Goal: Task Accomplishment & Management: Manage account settings

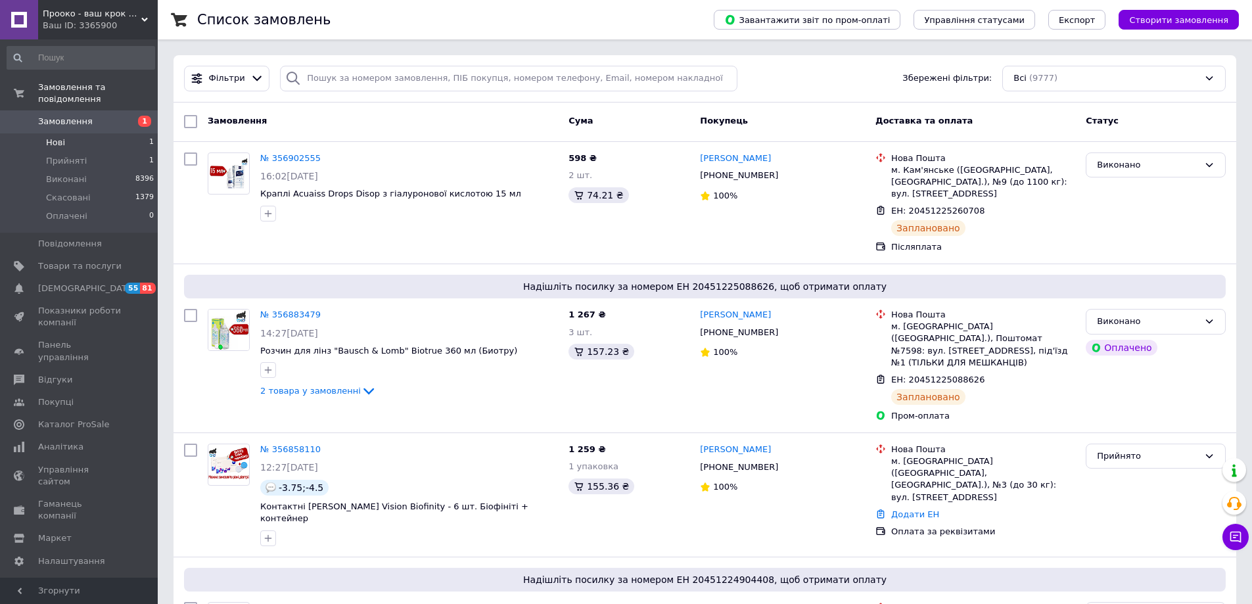
click at [56, 137] on span "Нові" at bounding box center [55, 143] width 19 height 12
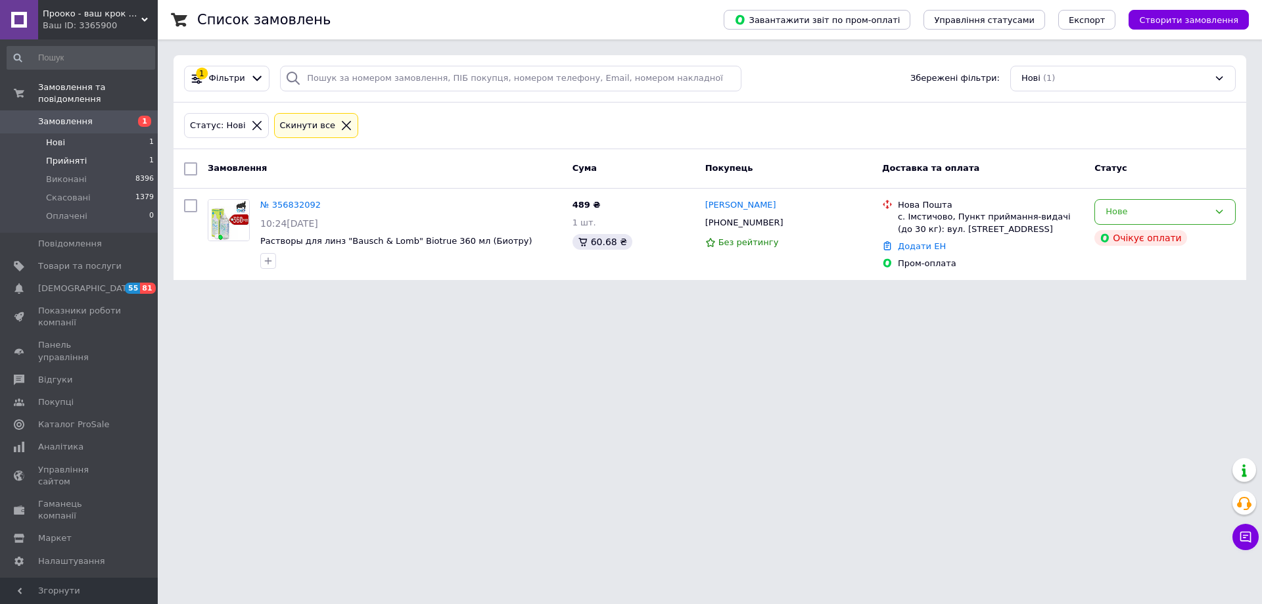
click at [84, 152] on li "Прийняті 1" at bounding box center [81, 161] width 162 height 18
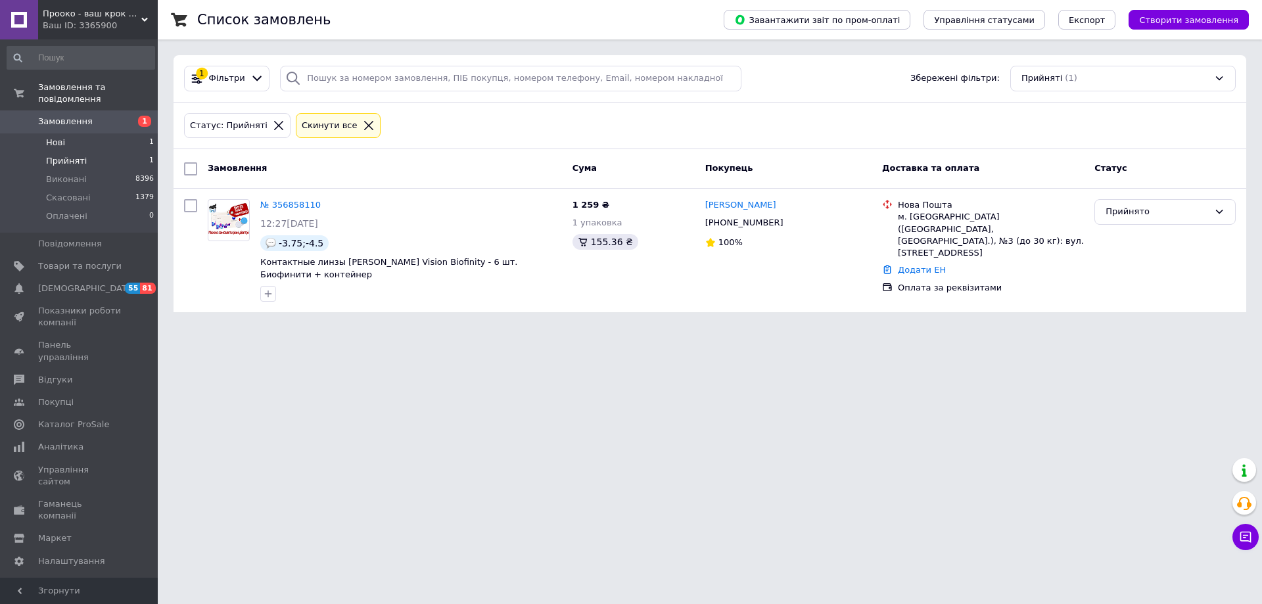
click at [60, 137] on span "Нові" at bounding box center [55, 143] width 19 height 12
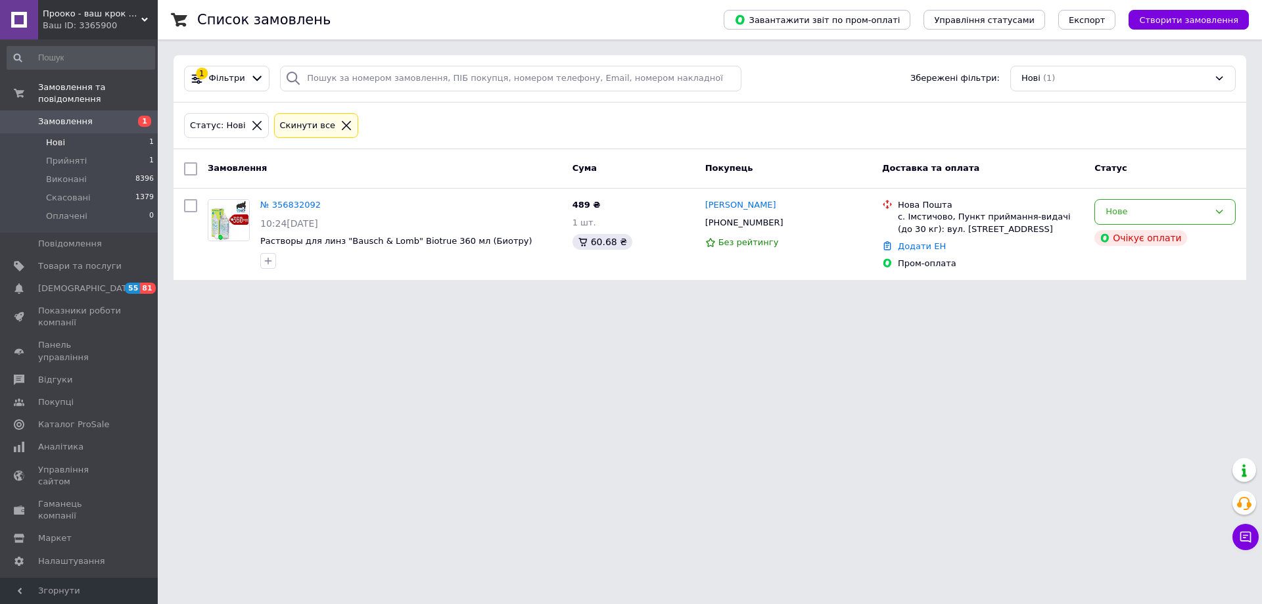
click at [434, 296] on html "Прооко - ваш крок на шляху до хорошого зору! Ваш ID: 3365900 Сайт Прооко - ваш …" at bounding box center [631, 148] width 1262 height 296
click at [73, 210] on span "Оплачені" at bounding box center [66, 216] width 41 height 12
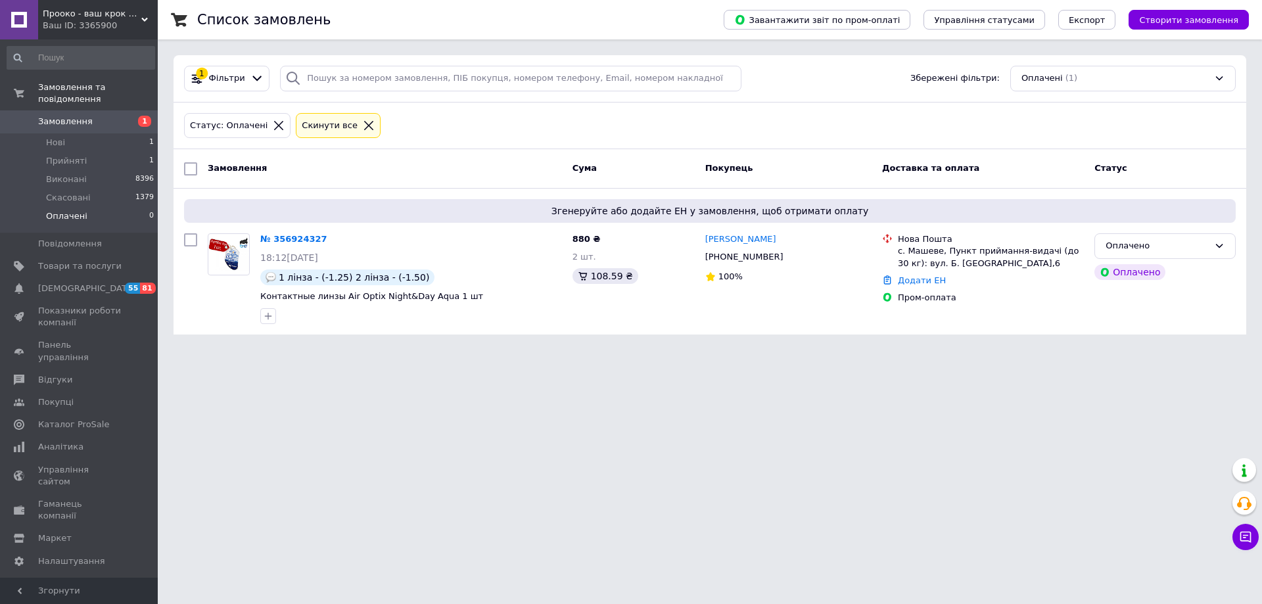
click at [625, 350] on html "Прооко - ваш крок на шляху до хорошого зору! Ваш ID: 3365900 Сайт Прооко - ваш …" at bounding box center [631, 175] width 1262 height 350
click at [306, 238] on link "№ 356924327" at bounding box center [293, 239] width 67 height 10
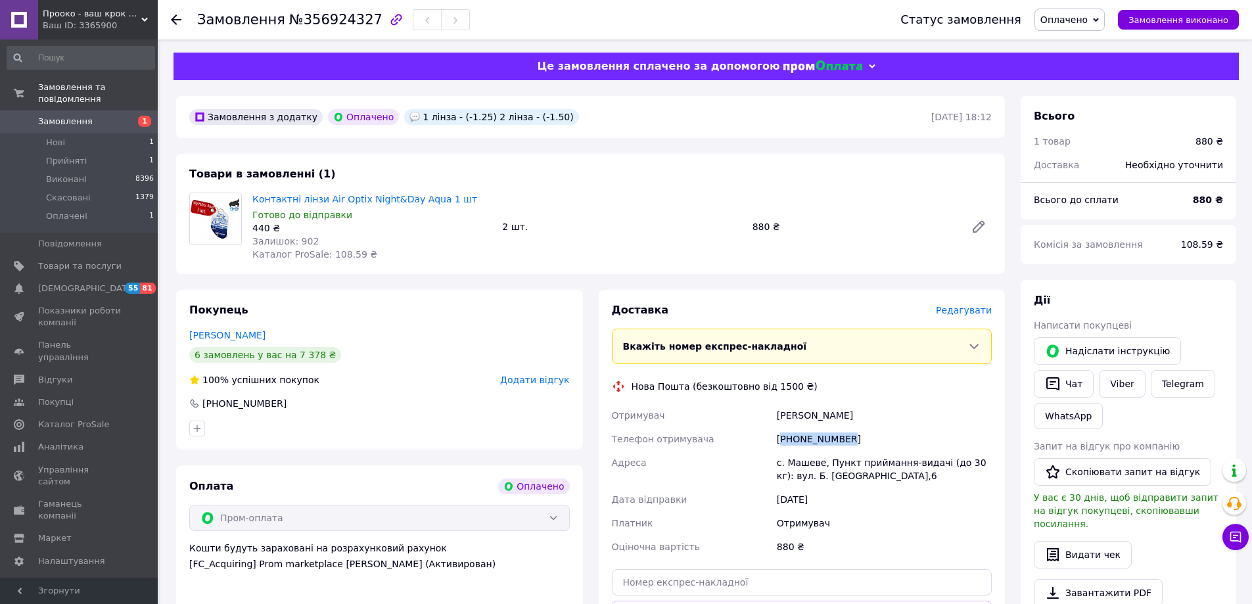
drag, startPoint x: 849, startPoint y: 436, endPoint x: 782, endPoint y: 441, distance: 67.2
click at [782, 441] on div "[PHONE_NUMBER]" at bounding box center [884, 439] width 220 height 24
copy div "380635849712"
click at [383, 17] on div at bounding box center [397, 20] width 28 height 28
drag, startPoint x: 360, startPoint y: 19, endPoint x: 294, endPoint y: 21, distance: 65.1
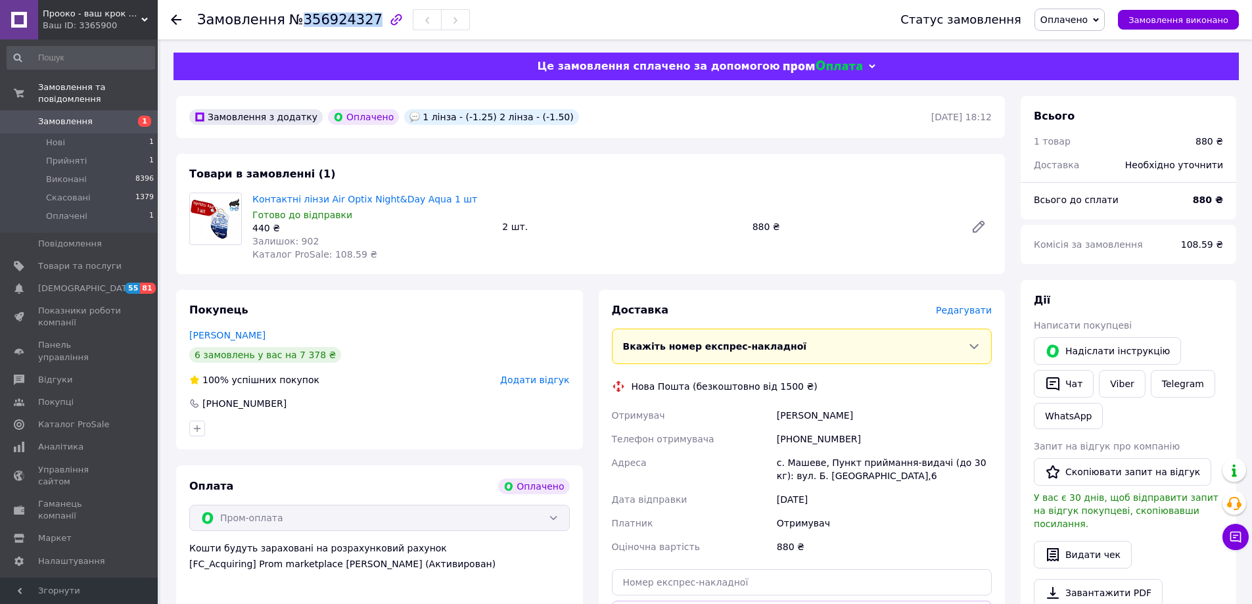
click at [294, 21] on span "№356924327" at bounding box center [335, 20] width 93 height 16
copy span "356924327"
click at [1104, 20] on span "Оплачено" at bounding box center [1070, 20] width 70 height 22
click at [1073, 45] on li "Прийнято" at bounding box center [1069, 46] width 69 height 20
click at [70, 210] on span "Оплачені" at bounding box center [66, 216] width 41 height 12
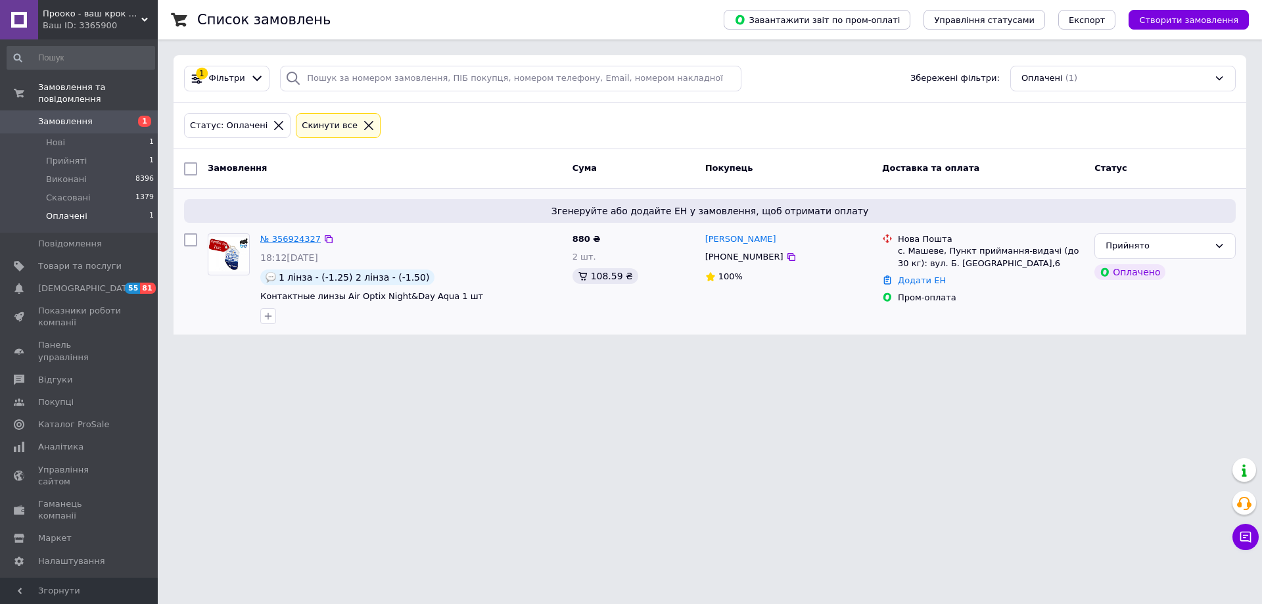
click at [283, 238] on link "№ 356924327" at bounding box center [290, 239] width 60 height 10
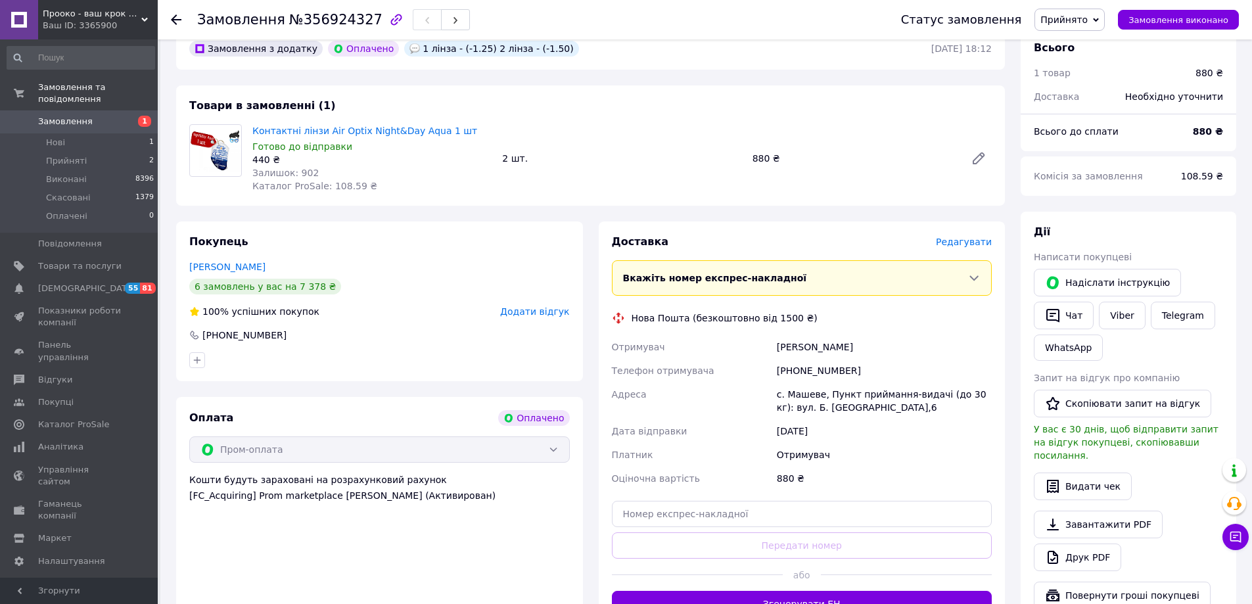
scroll to position [131, 0]
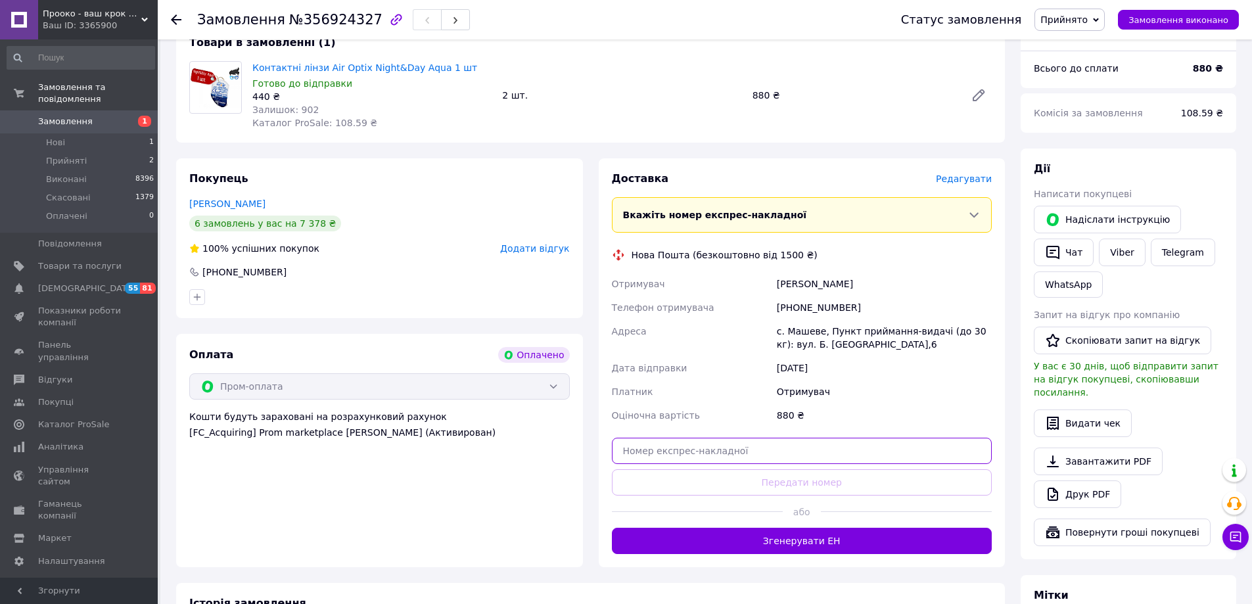
click at [740, 440] on input "text" at bounding box center [802, 451] width 381 height 26
paste input "20451225368741"
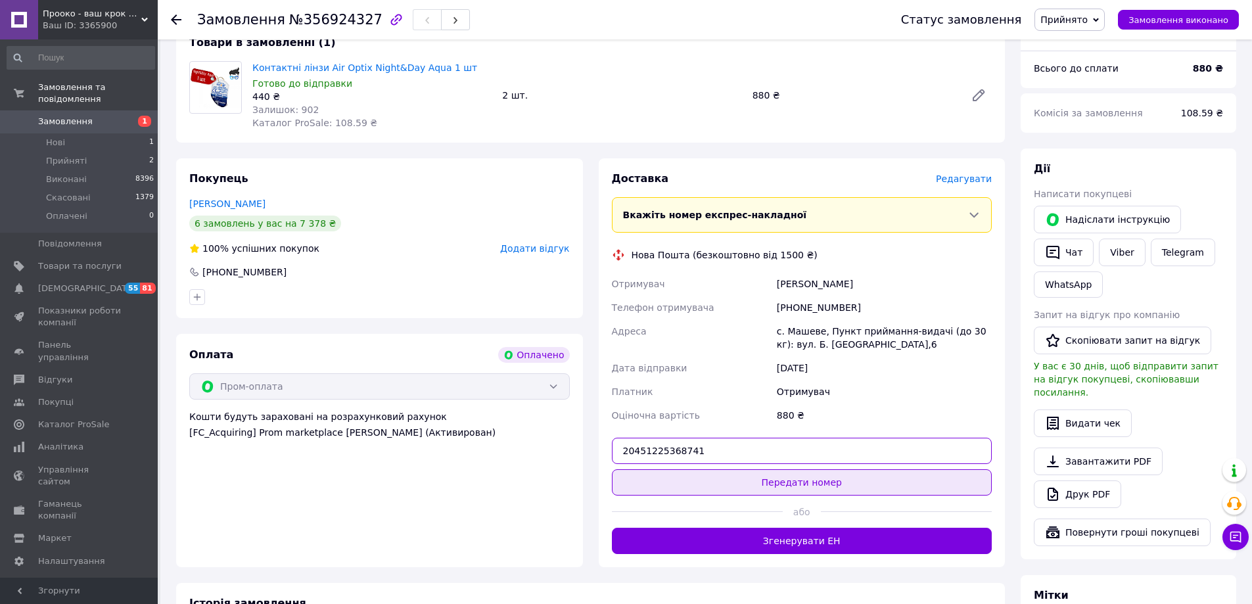
type input "20451225368741"
click at [788, 486] on button "Передати номер" at bounding box center [802, 482] width 381 height 26
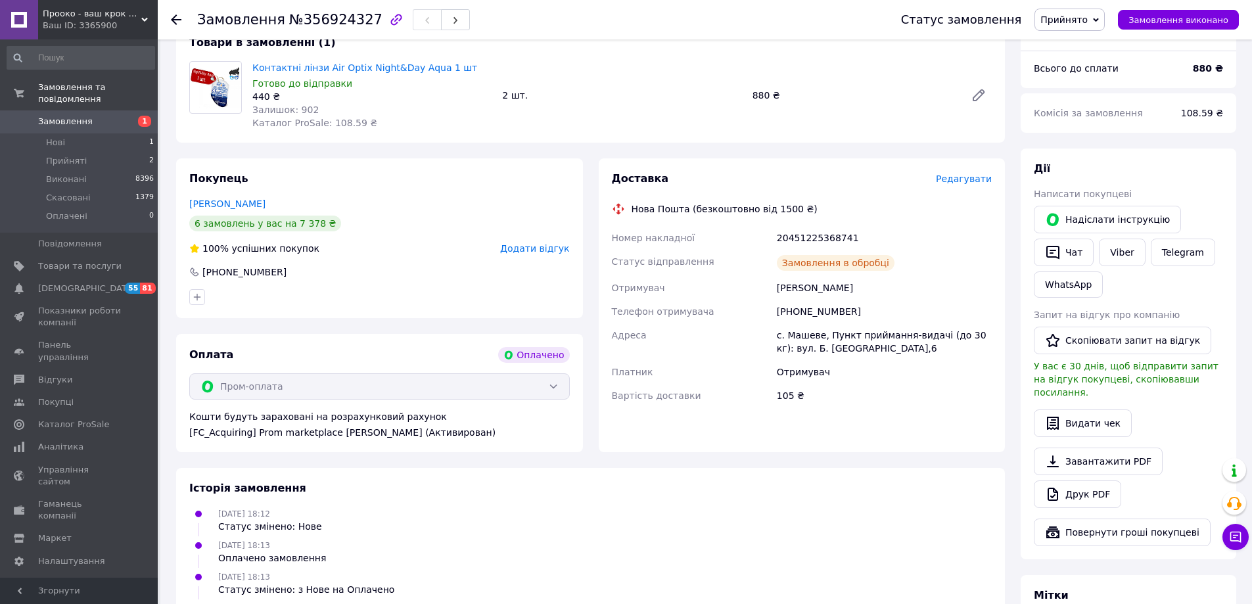
click at [1103, 21] on span "Прийнято" at bounding box center [1070, 20] width 70 height 22
click at [1073, 43] on li "Виконано" at bounding box center [1069, 46] width 69 height 20
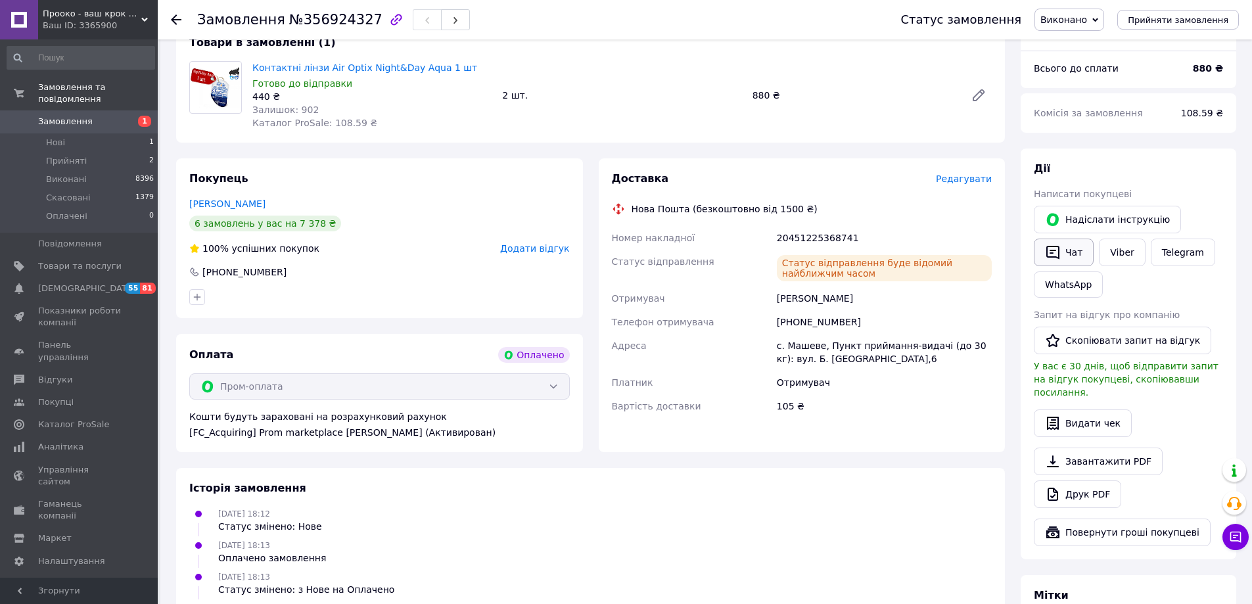
click at [1058, 246] on icon "button" at bounding box center [1053, 252] width 16 height 16
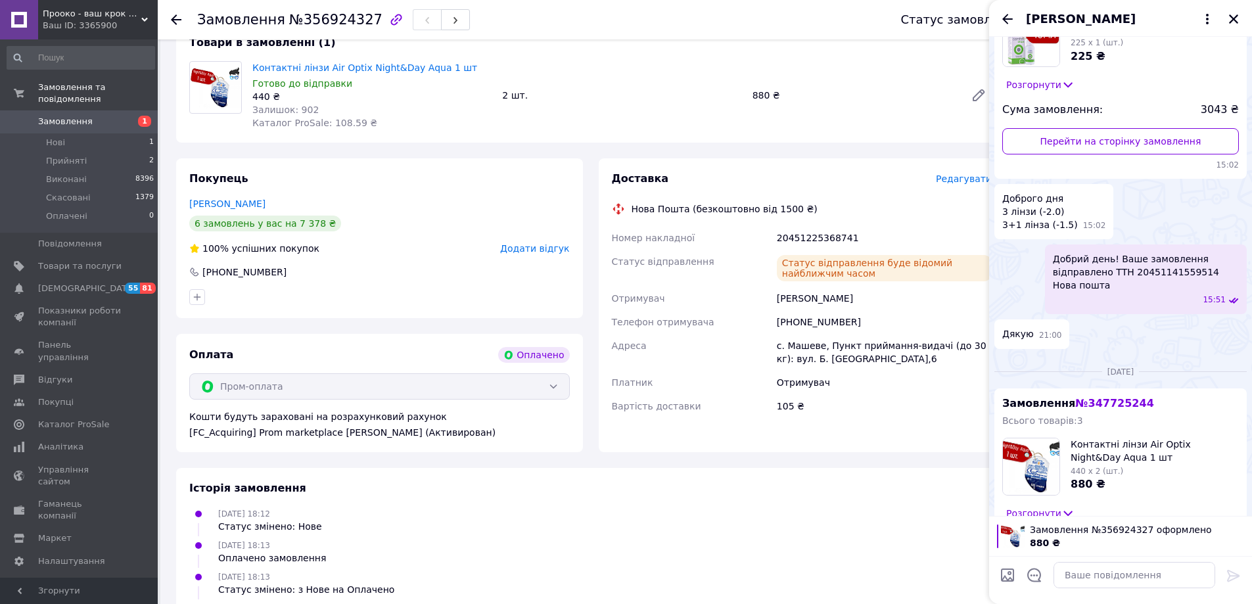
scroll to position [647, 0]
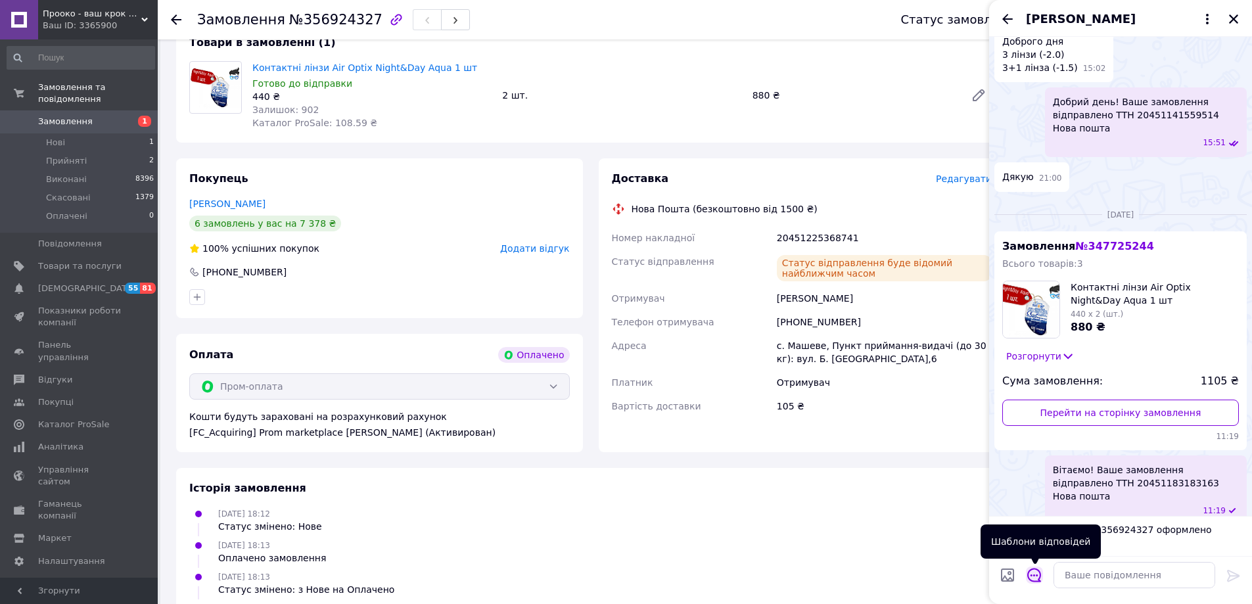
click at [1029, 576] on icon "Відкрити шаблони відповідей" at bounding box center [1034, 575] width 14 height 14
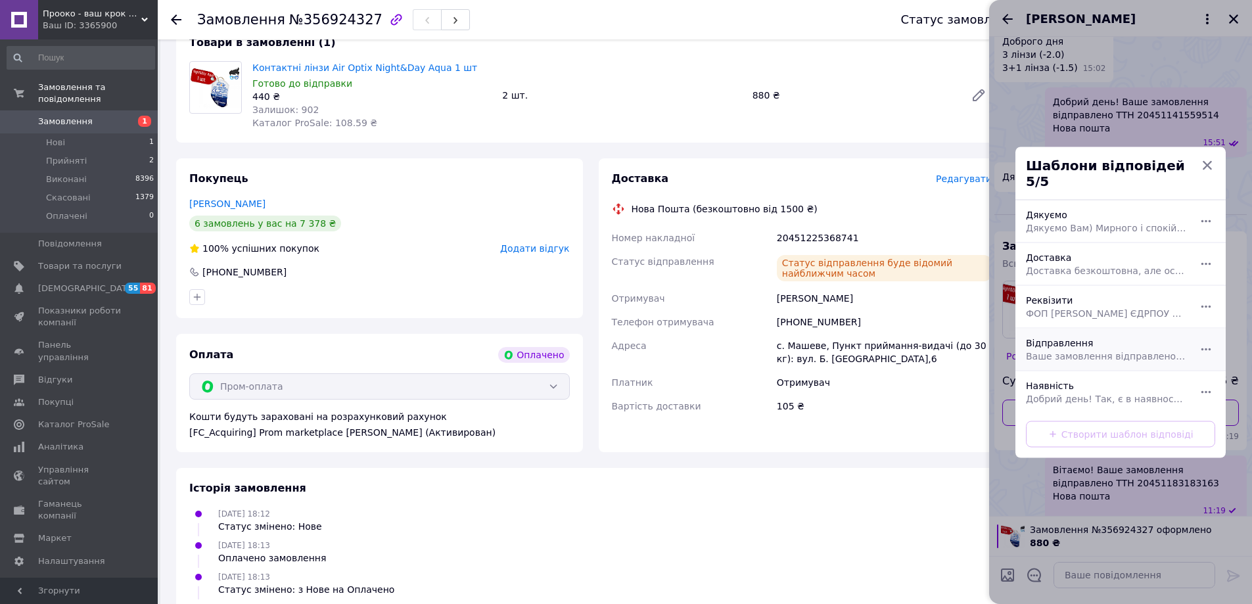
click at [1112, 349] on span "Ваше замовлення відправлено ТТН ... Нова пошта" at bounding box center [1106, 355] width 160 height 13
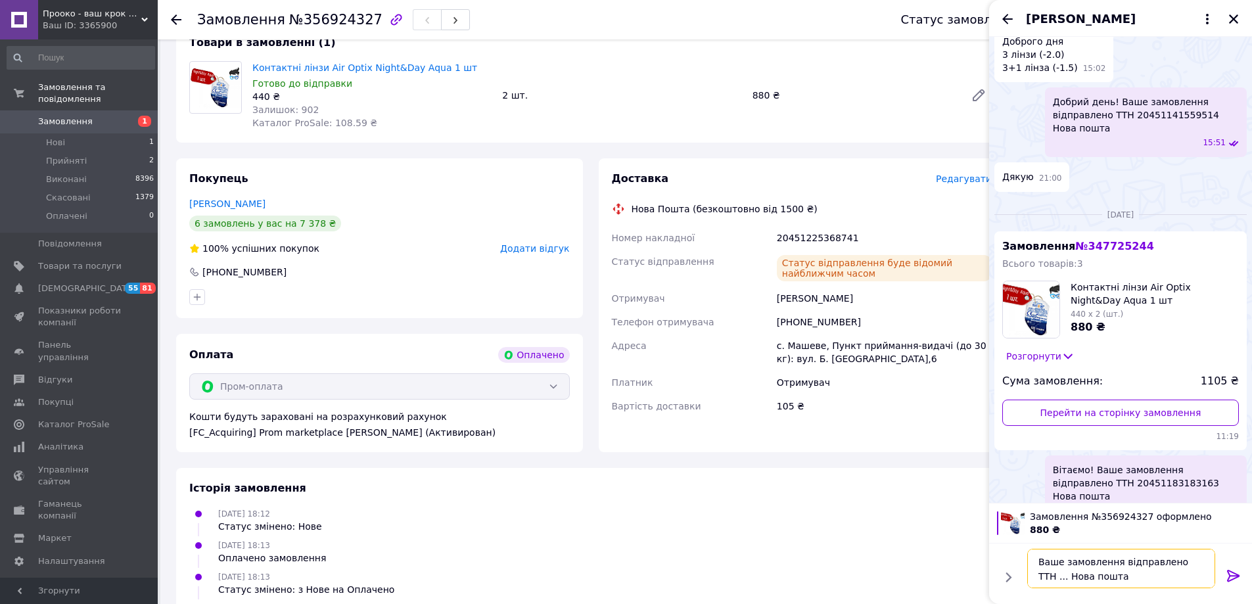
click at [1189, 562] on textarea "Ваше замовлення відправлено ТТН ... Нова пошта" at bounding box center [1121, 568] width 188 height 39
paste textarea "20451225368741"
click at [1040, 563] on textarea "Ваше замовлення відправлено ТТН 20451225368741 Нова пошта" at bounding box center [1121, 568] width 188 height 39
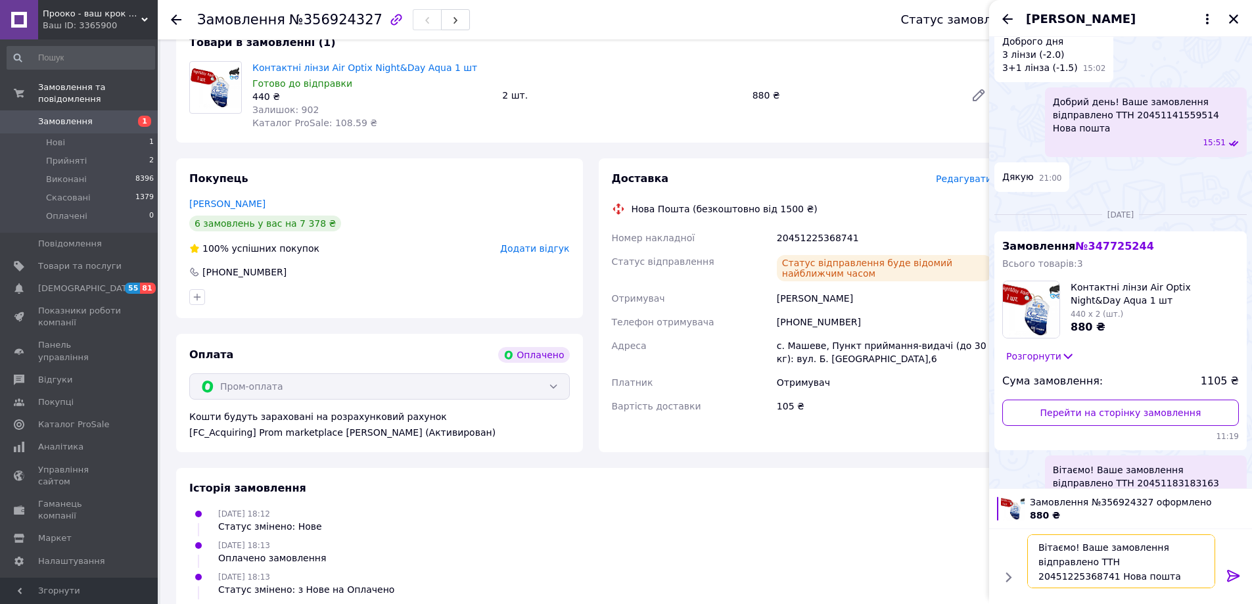
type textarea "Вітаємо! Ваше замовлення відправлено ТТН 20451225368741 Нова пошта"
drag, startPoint x: 1234, startPoint y: 576, endPoint x: 1226, endPoint y: 566, distance: 13.1
click at [1233, 575] on icon at bounding box center [1234, 576] width 16 height 16
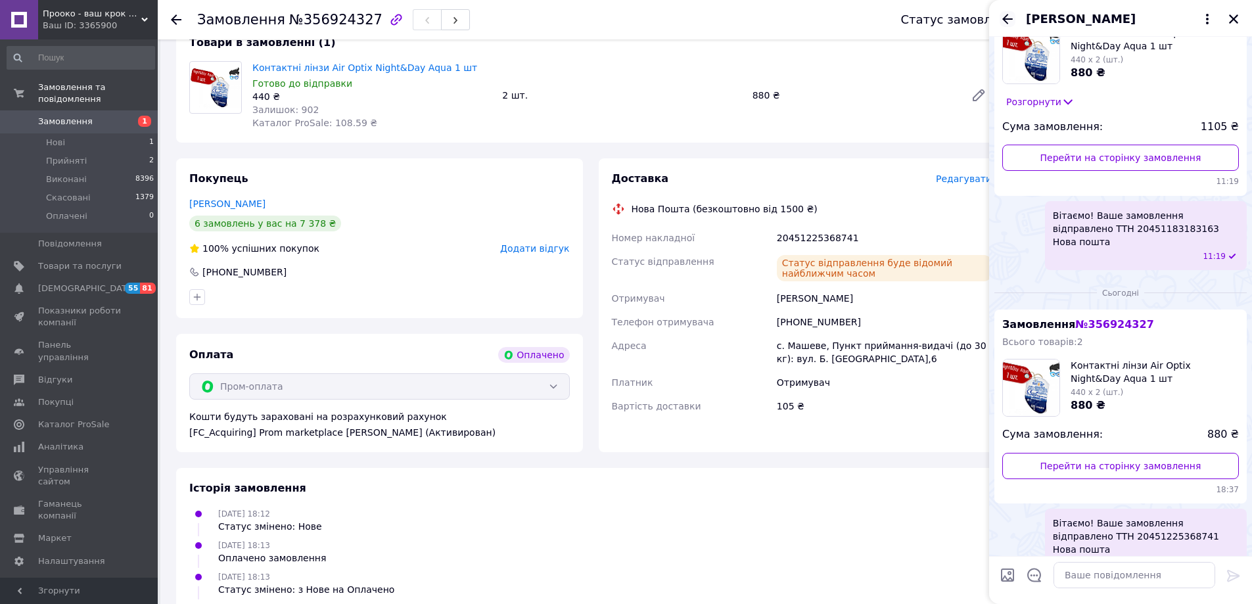
drag, startPoint x: 1011, startPoint y: 16, endPoint x: 1109, endPoint y: 36, distance: 100.0
click at [1010, 16] on icon "Назад" at bounding box center [1008, 19] width 16 height 16
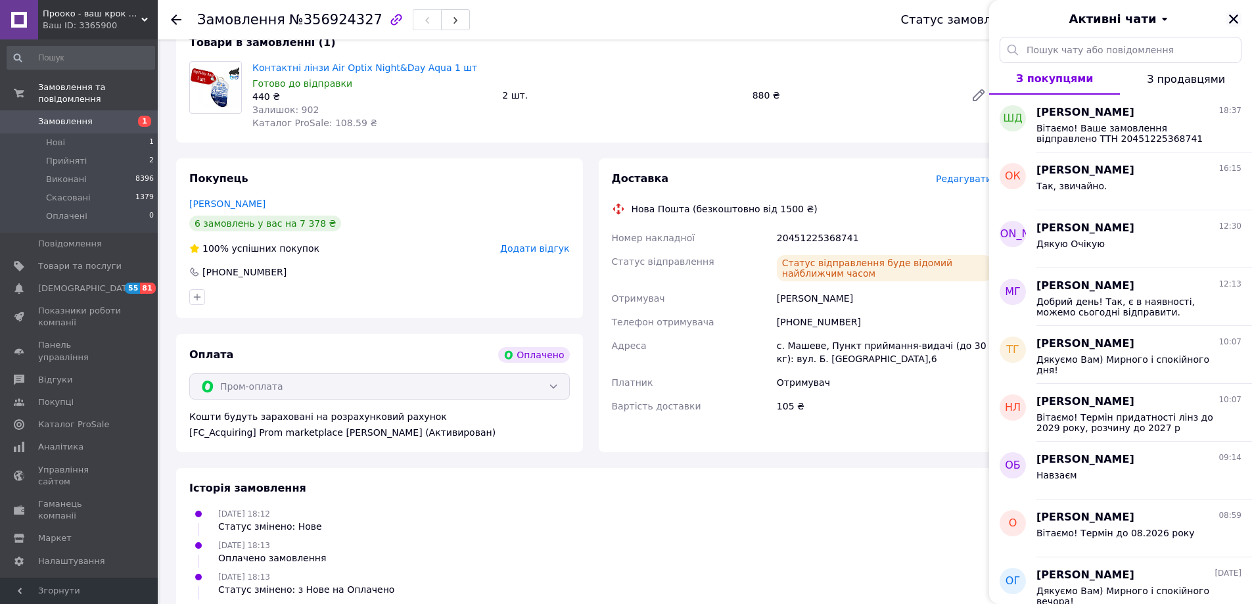
click at [1234, 23] on icon "Закрити" at bounding box center [1234, 19] width 12 height 12
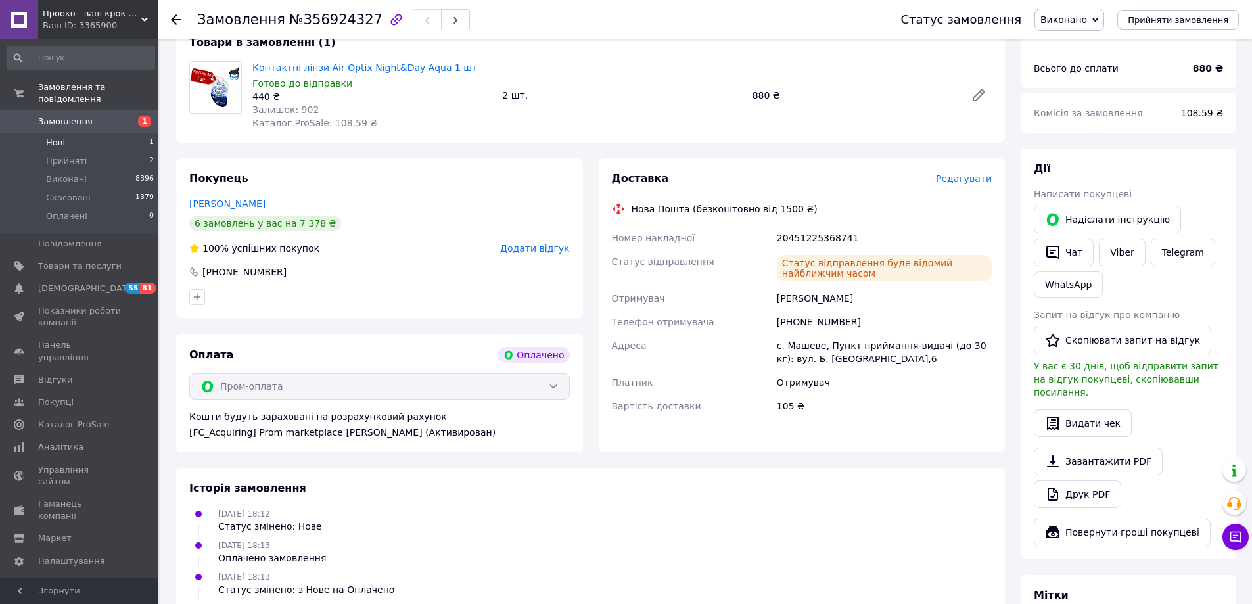
click at [50, 137] on span "Нові" at bounding box center [55, 143] width 19 height 12
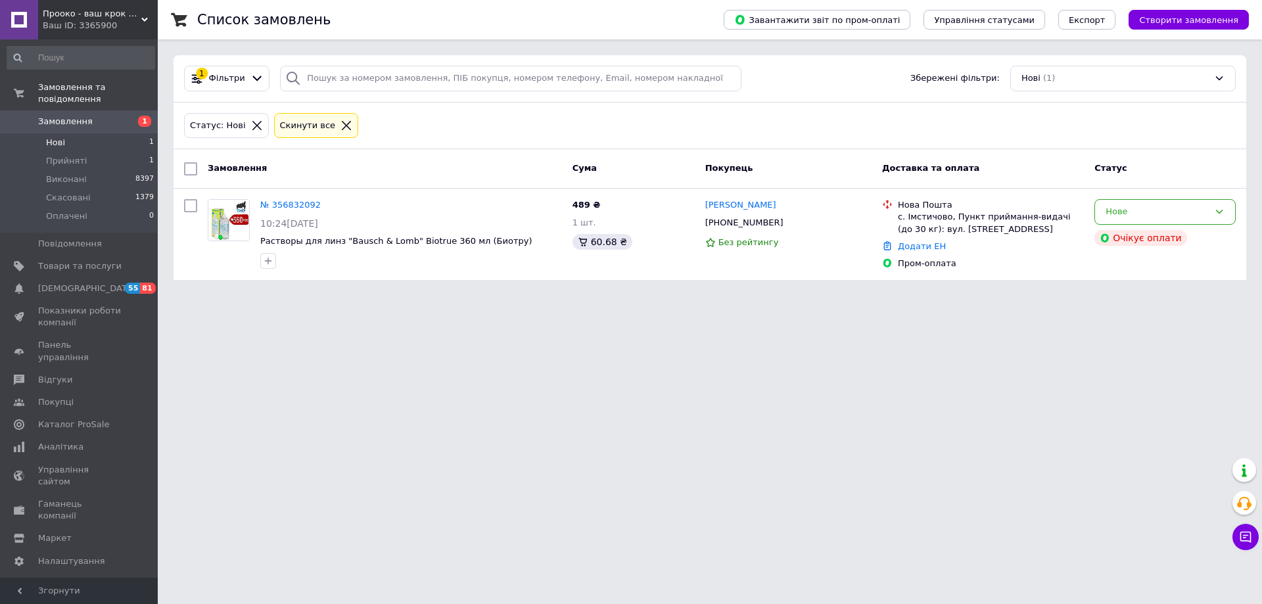
click at [57, 137] on span "Нові" at bounding box center [55, 143] width 19 height 12
click at [59, 155] on span "Прийняті" at bounding box center [66, 161] width 41 height 12
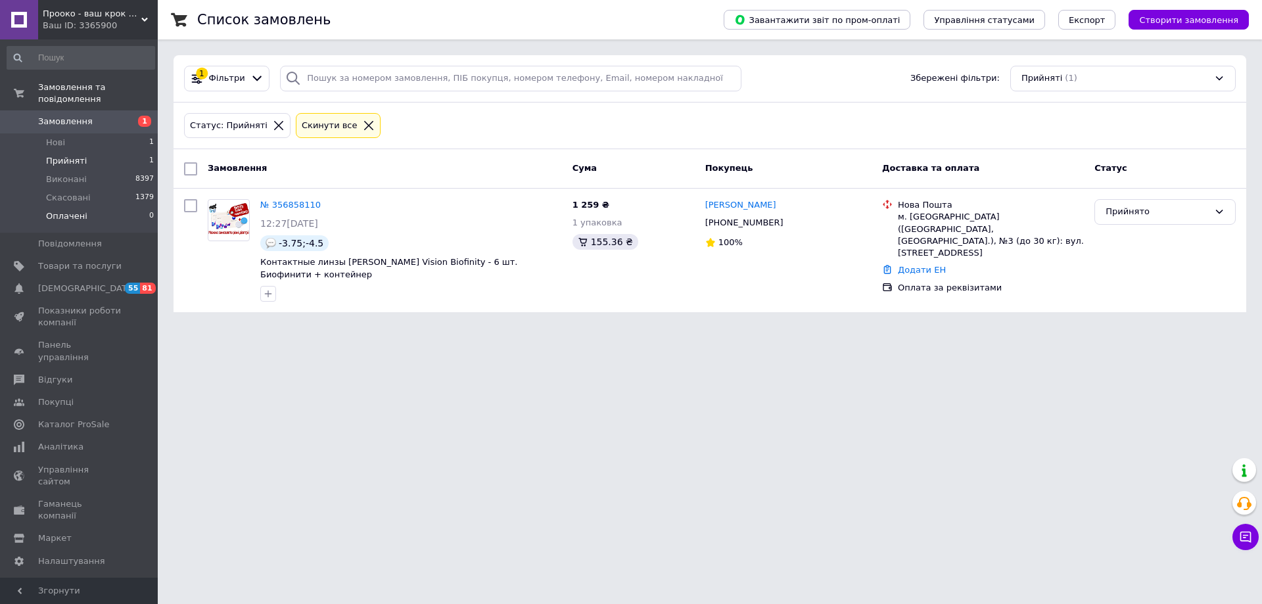
click at [72, 210] on span "Оплачені" at bounding box center [66, 216] width 41 height 12
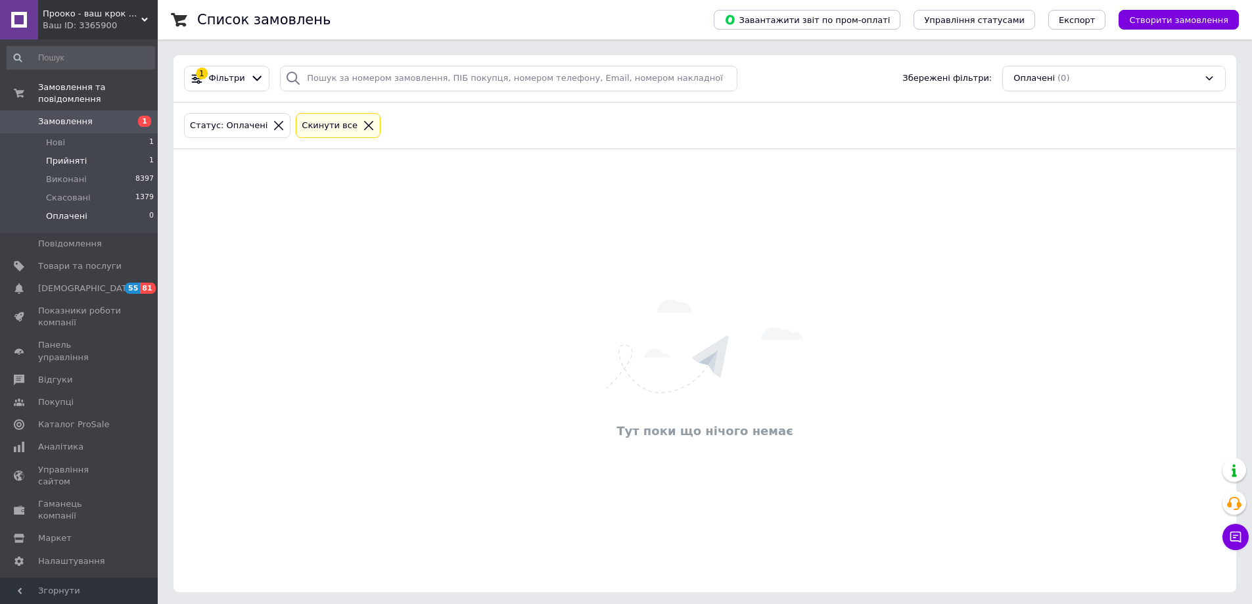
click at [72, 155] on span "Прийняті" at bounding box center [66, 161] width 41 height 12
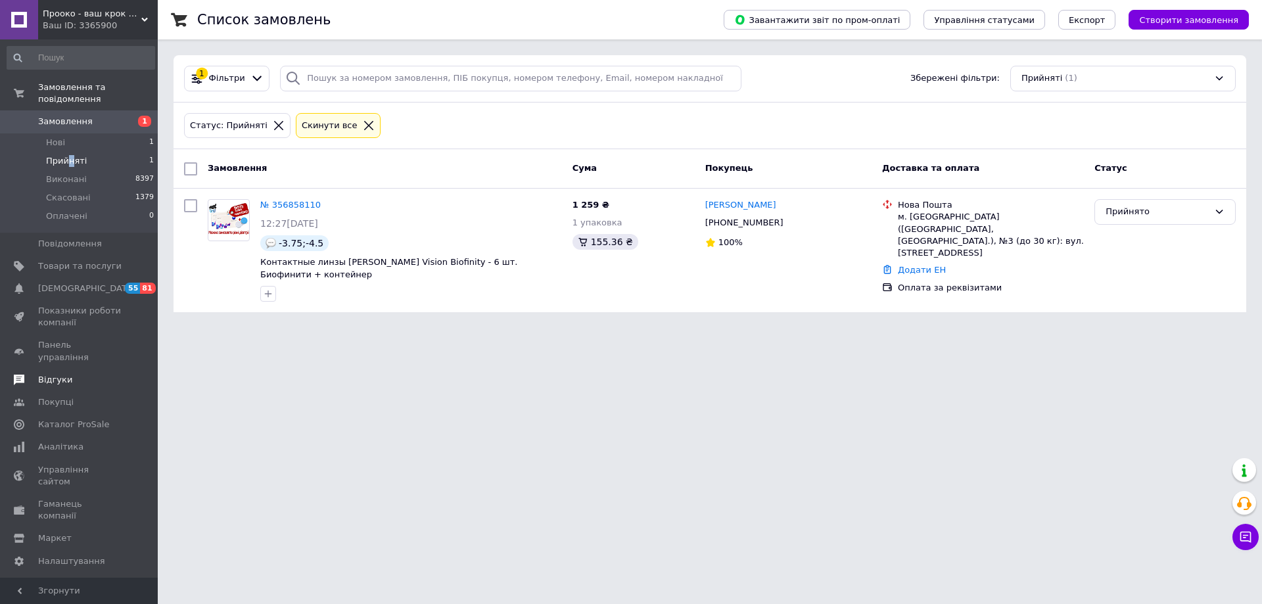
click at [53, 374] on span "Відгуки" at bounding box center [55, 380] width 34 height 12
